Goal: Task Accomplishment & Management: Manage account settings

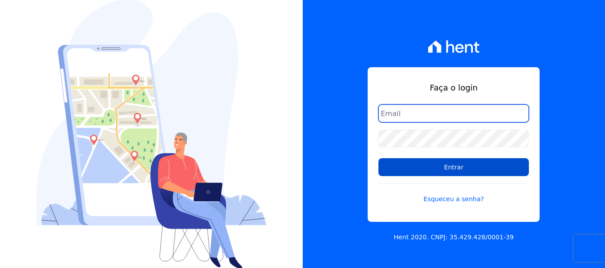
type input "[EMAIL_ADDRESS][DOMAIN_NAME]"
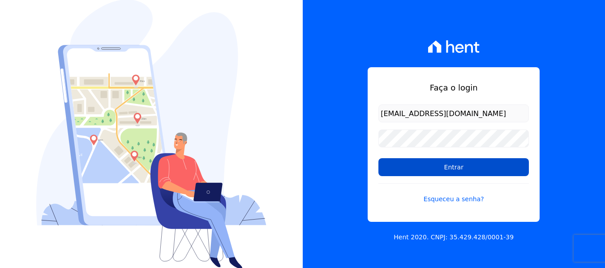
click at [413, 171] on input "Entrar" at bounding box center [453, 167] width 150 height 18
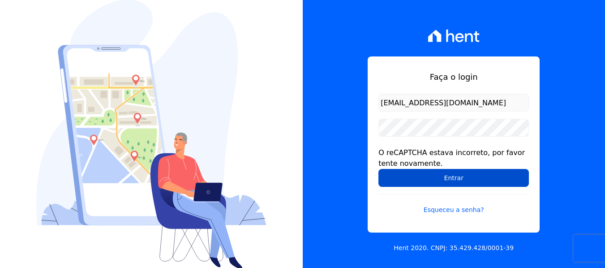
click at [388, 178] on input "Entrar" at bounding box center [453, 178] width 150 height 18
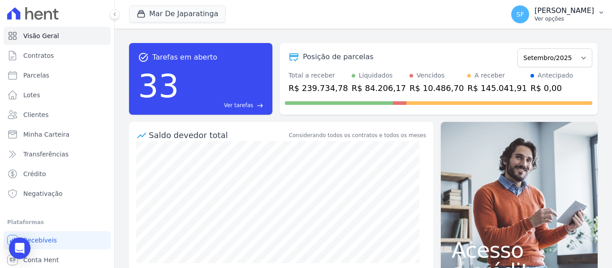
click at [583, 9] on p "[PERSON_NAME]" at bounding box center [564, 10] width 60 height 9
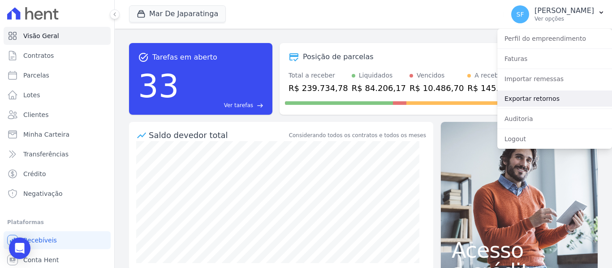
click at [537, 97] on link "Exportar retornos" at bounding box center [554, 98] width 115 height 16
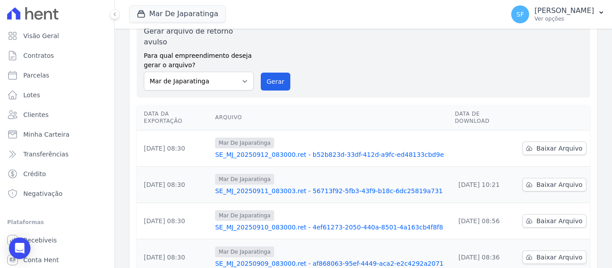
scroll to position [45, 0]
click at [529, 141] on link "Baixar Arquivo" at bounding box center [554, 147] width 64 height 13
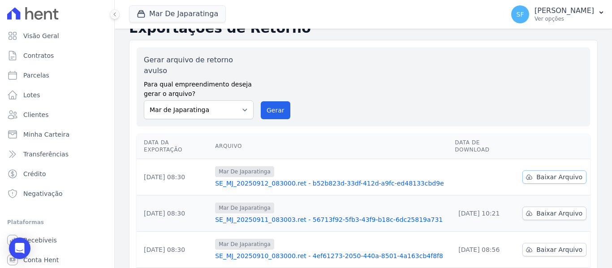
scroll to position [0, 0]
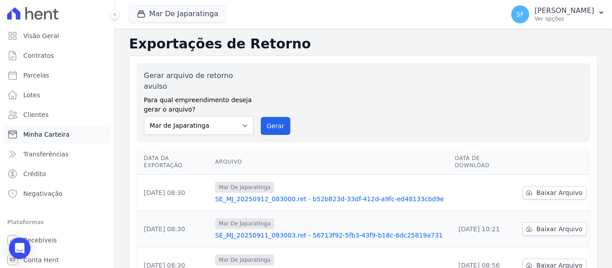
click at [41, 139] on link "Minha Carteira" at bounding box center [57, 134] width 107 height 18
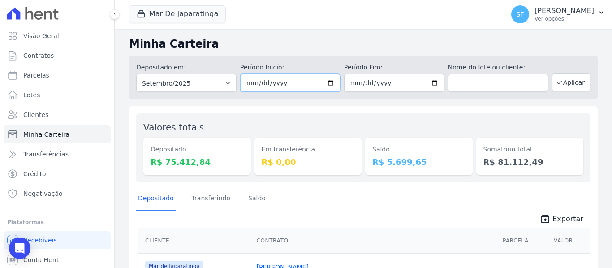
click at [330, 82] on input "[DATE]" at bounding box center [290, 83] width 100 height 18
type input "[DATE]"
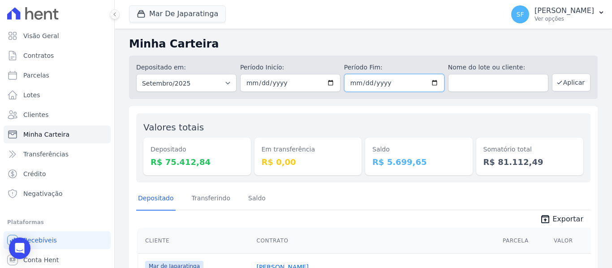
click at [427, 84] on input "[DATE]" at bounding box center [394, 83] width 100 height 18
type input "[DATE]"
click at [362, 215] on span "unarchive Exportar" at bounding box center [363, 218] width 454 height 16
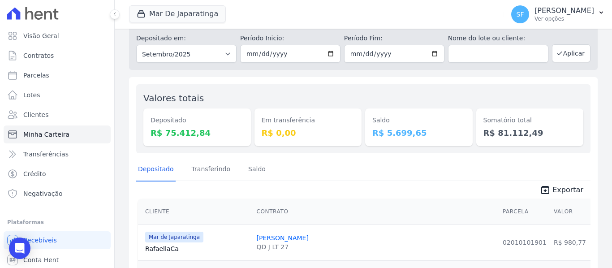
scroll to position [45, 0]
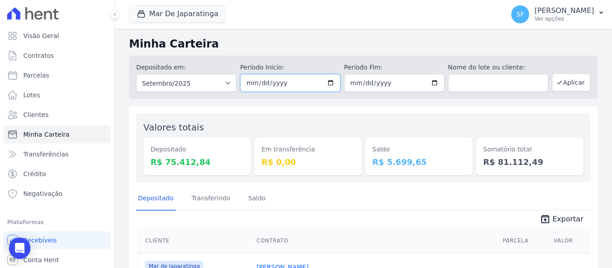
click at [329, 83] on input "[DATE]" at bounding box center [290, 83] width 100 height 18
type input "[DATE]"
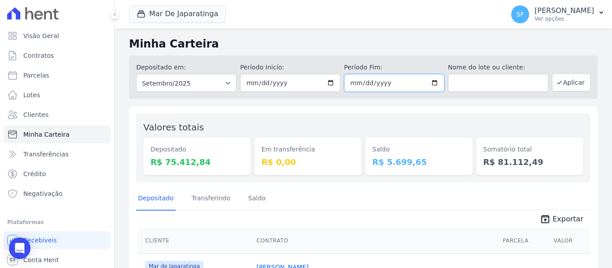
click at [433, 82] on input "[DATE]" at bounding box center [394, 83] width 100 height 18
type input "[DATE]"
click at [560, 82] on button "Aplicar" at bounding box center [571, 82] width 39 height 18
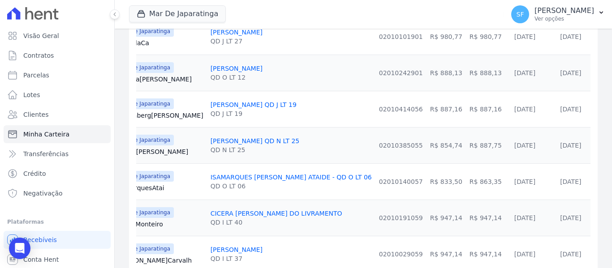
scroll to position [193, 0]
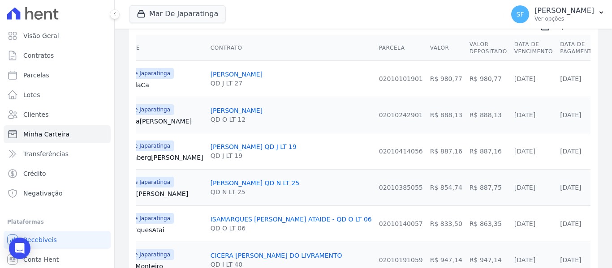
click at [245, 112] on link "[PERSON_NAME] [PERSON_NAME]" at bounding box center [236, 110] width 52 height 7
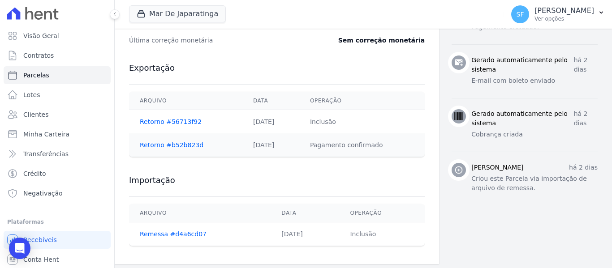
scroll to position [458, 0]
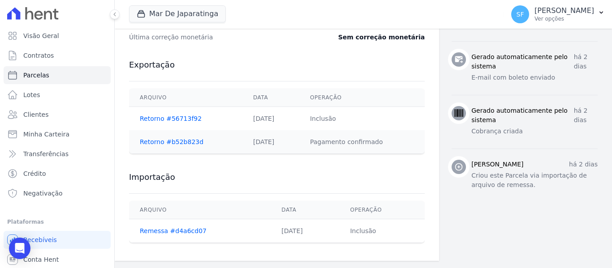
click at [387, 190] on div "Importação Arquivo Data Operação Remessa #d4a6cd07 10/09/2025 Inclusão" at bounding box center [277, 207] width 296 height 89
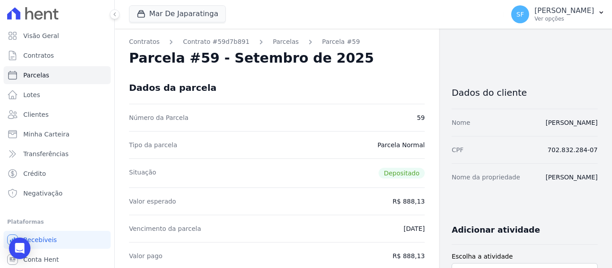
scroll to position [0, 0]
click at [273, 43] on link "Parcelas" at bounding box center [286, 42] width 26 height 9
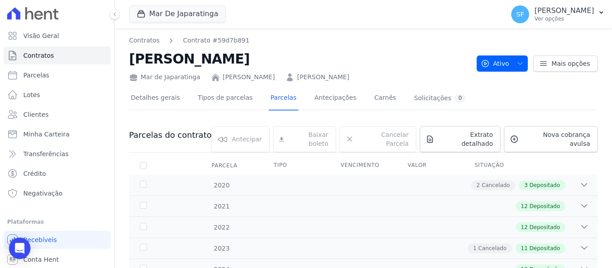
drag, startPoint x: 327, startPoint y: 75, endPoint x: 218, endPoint y: 79, distance: 109.8
click at [218, 79] on div "Mar de Japaratinga LARYSSA THAMYRES SANTOS BARROS LARYSSA THAMYRES SANTOS BARROS" at bounding box center [299, 75] width 340 height 13
copy link "[PERSON_NAME] [PERSON_NAME]"
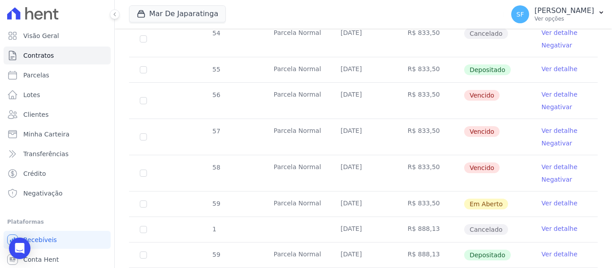
scroll to position [402, 0]
